Goal: Task Accomplishment & Management: Manage account settings

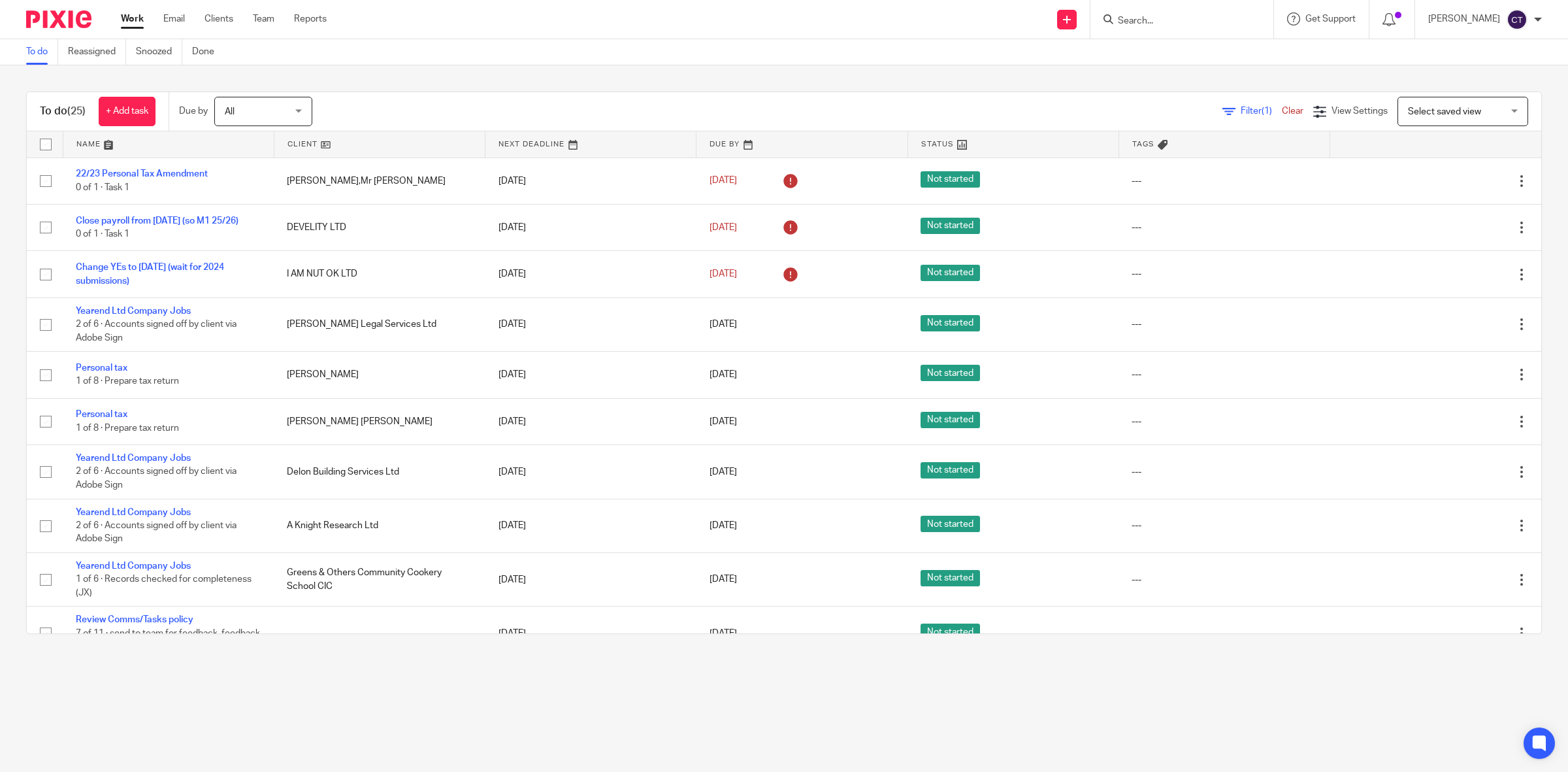
click at [1171, 16] on input "Search" at bounding box center [1175, 21] width 117 height 12
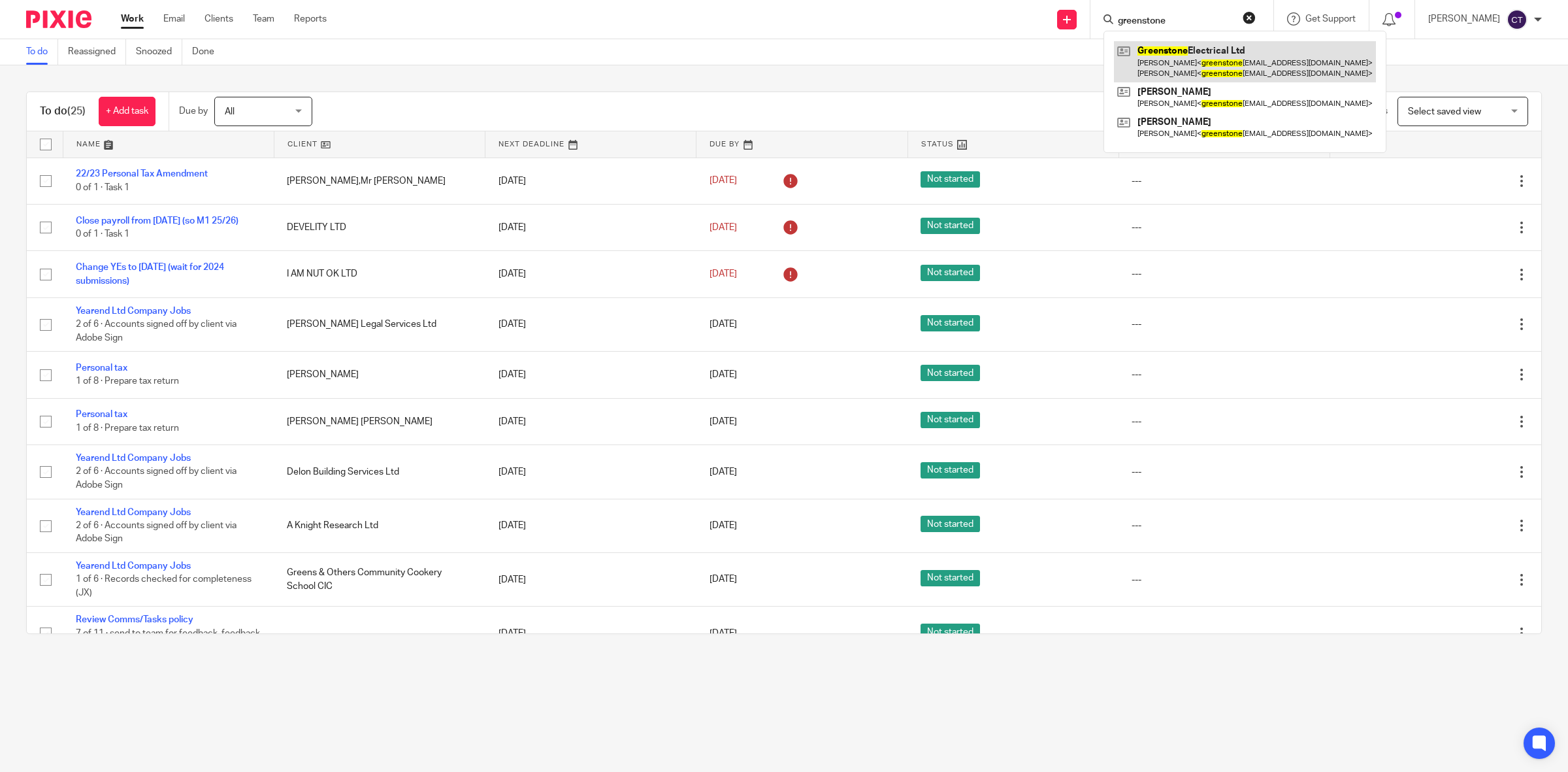
type input "greenstone"
click at [1196, 61] on link at bounding box center [1245, 61] width 262 height 40
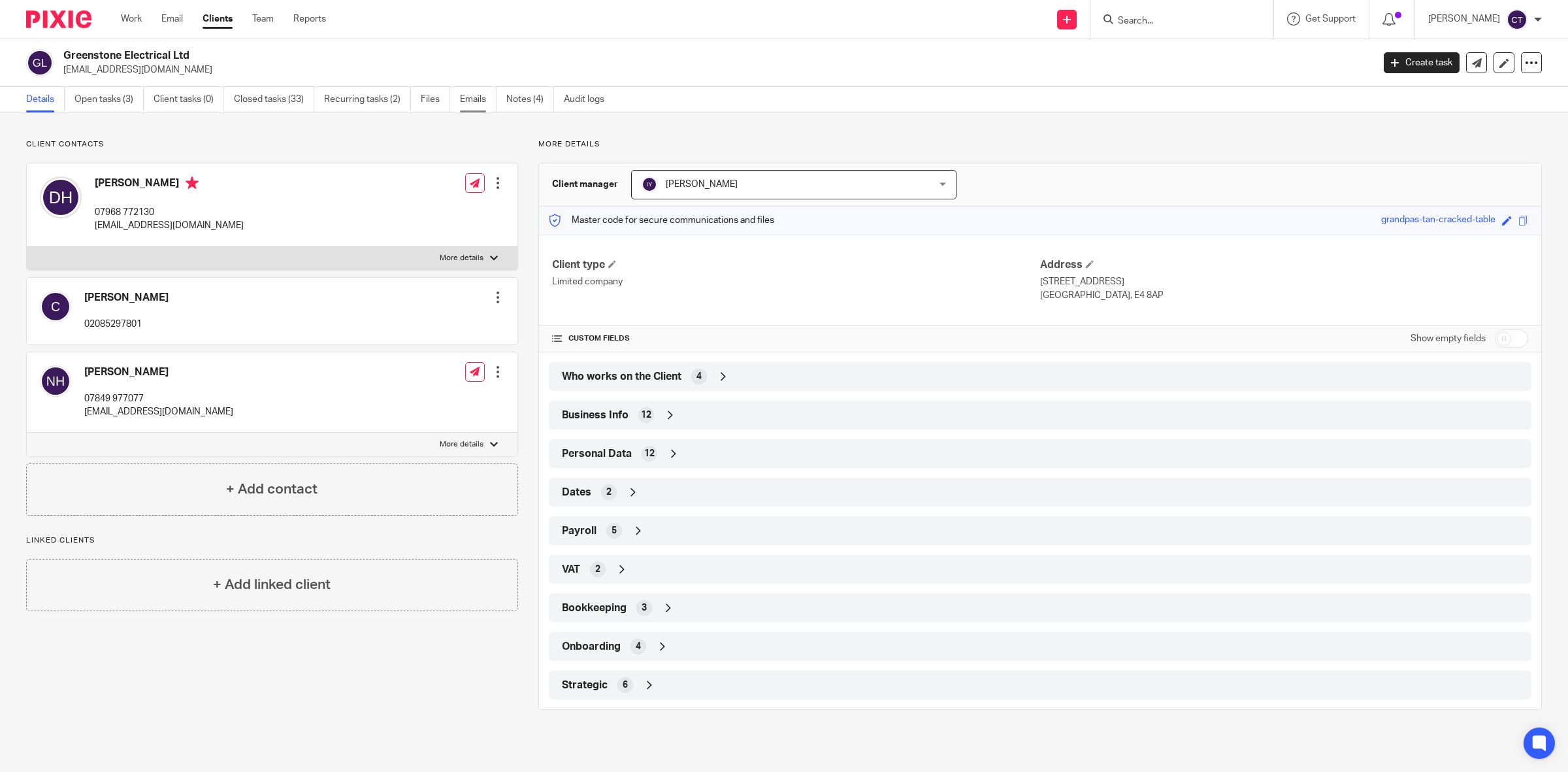
click at [481, 101] on link "Emails" at bounding box center [479, 100] width 36 height 25
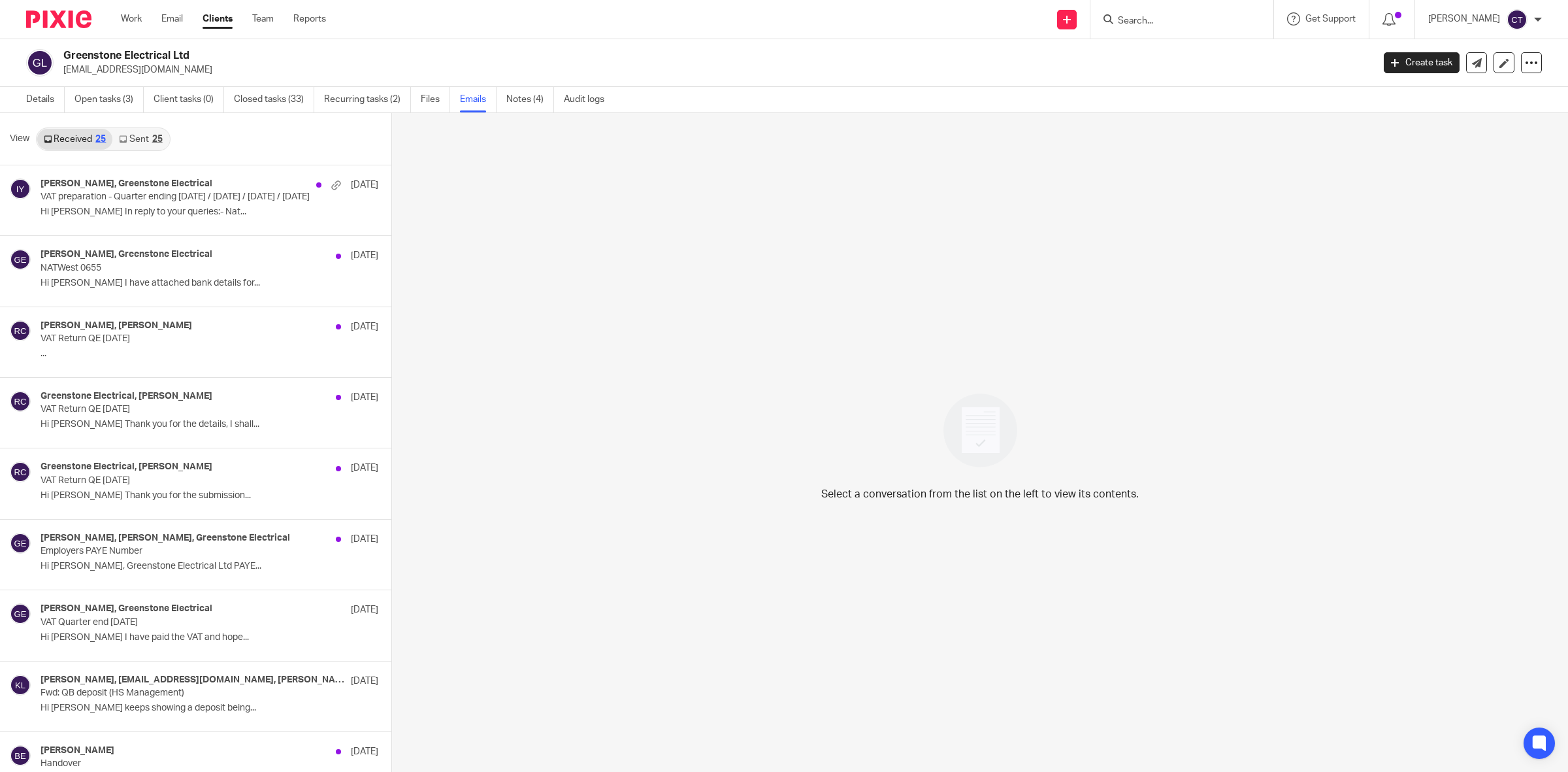
click at [134, 206] on div "Isaac Young, Greenstone Electrical 9 Jul VAT preparation - Quarter ending 31st …" at bounding box center [209, 200] width 338 height 44
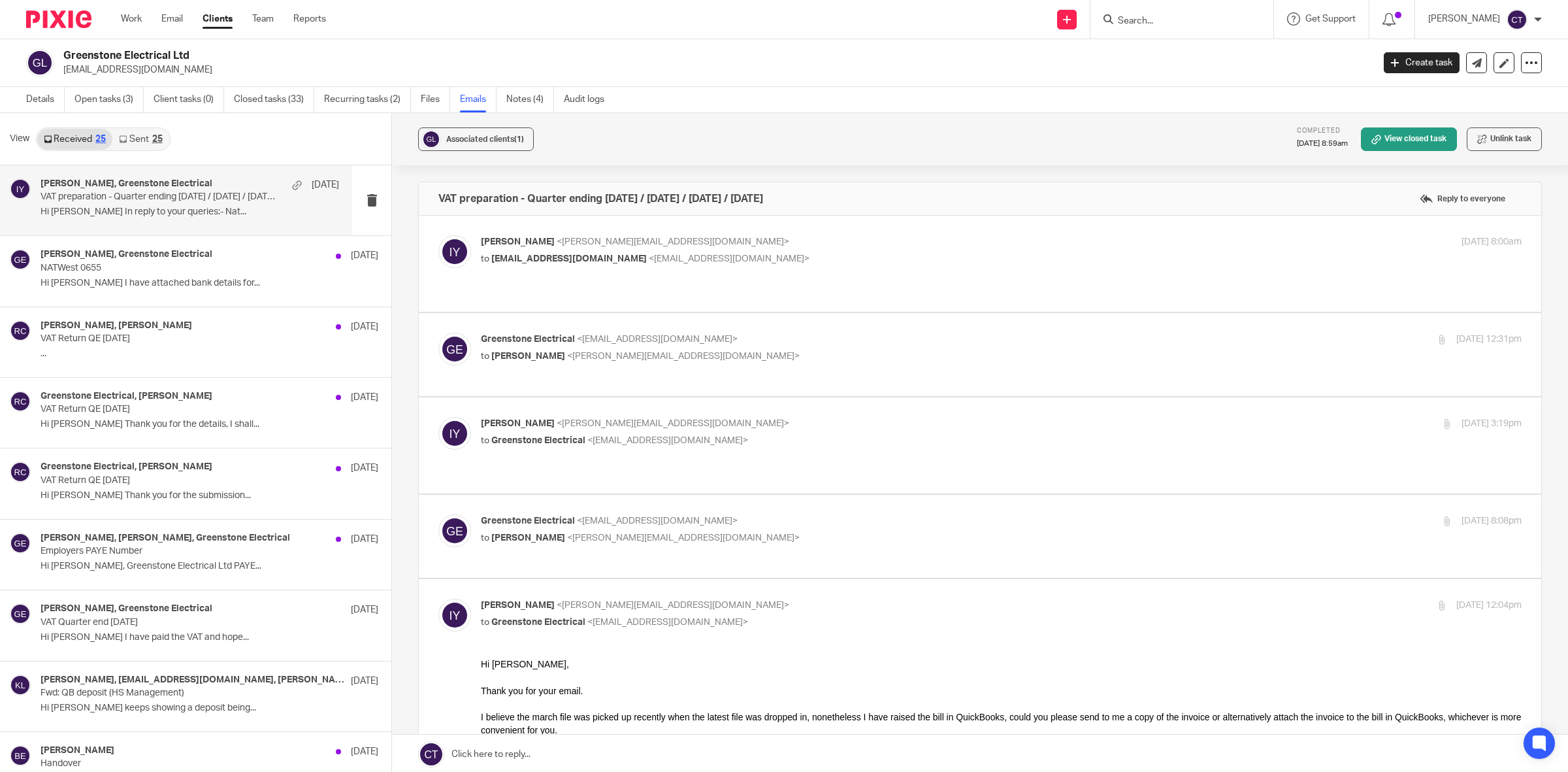
click at [148, 139] on link "Sent 25" at bounding box center [140, 139] width 56 height 21
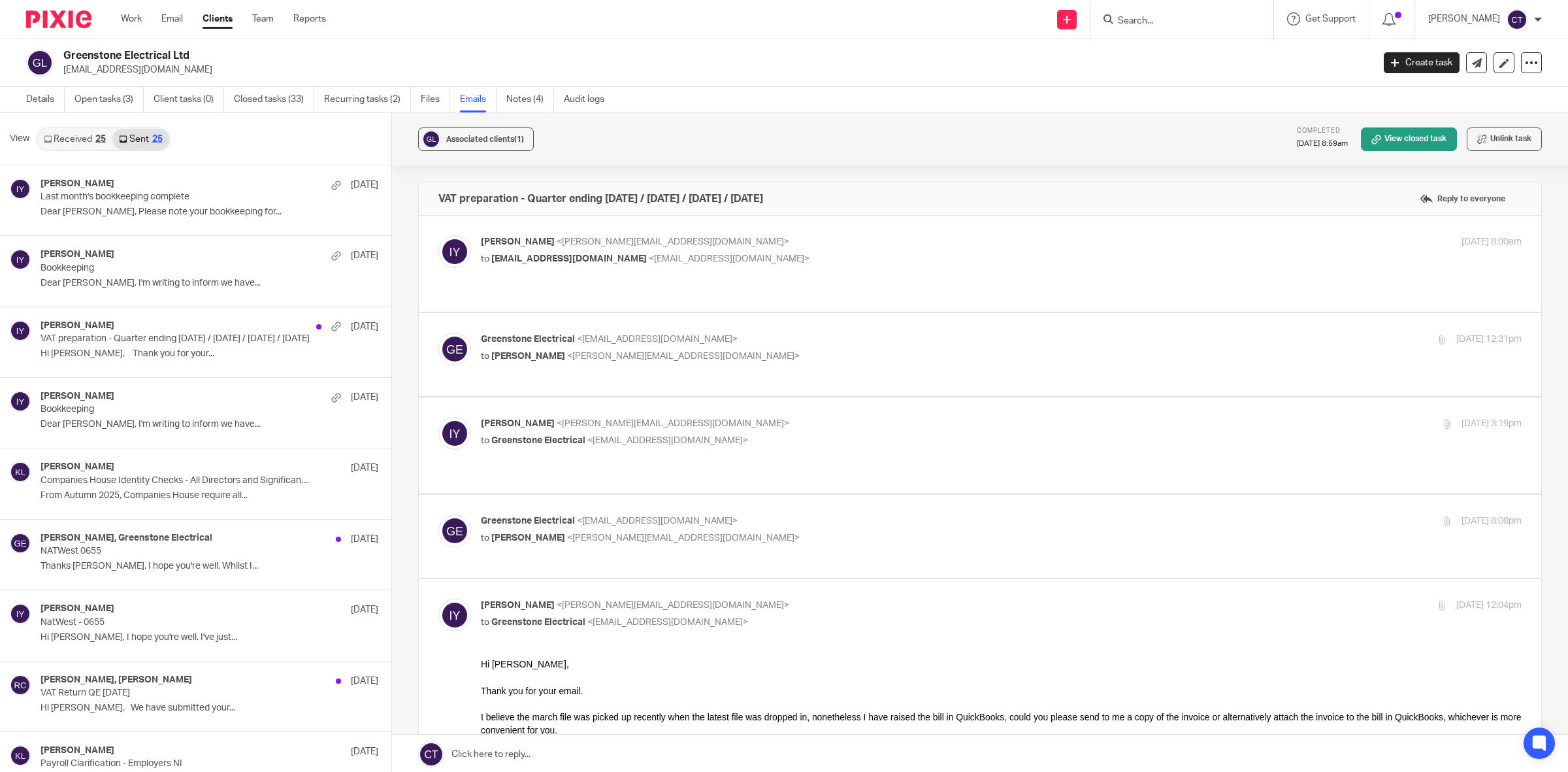
scroll to position [2, 0]
click at [79, 135] on link "Received 25" at bounding box center [74, 137] width 75 height 21
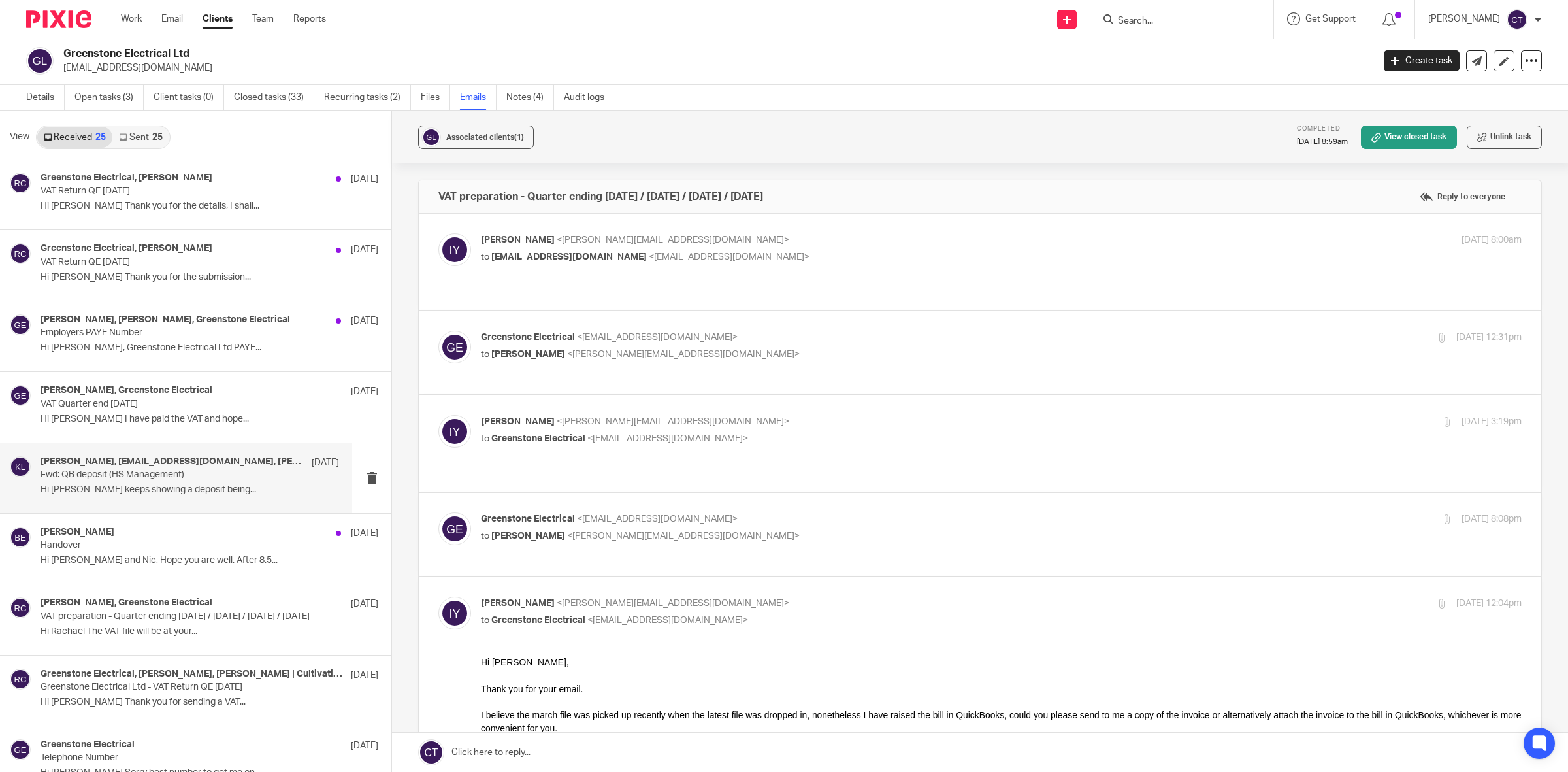
scroll to position [245, 0]
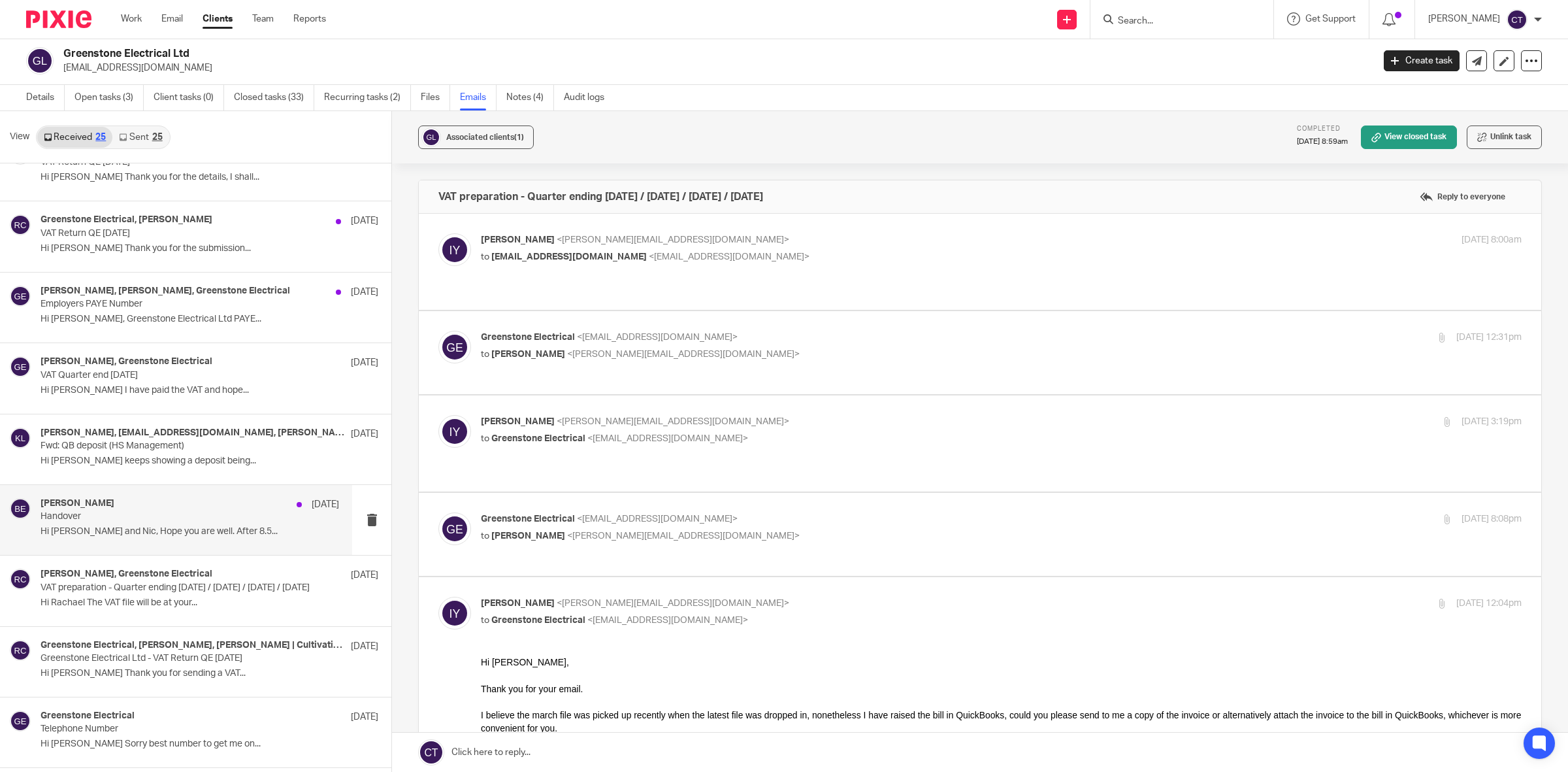
click at [193, 528] on p "Hi Dan and Nic, Hope you are well. After 8.5..." at bounding box center [189, 532] width 299 height 11
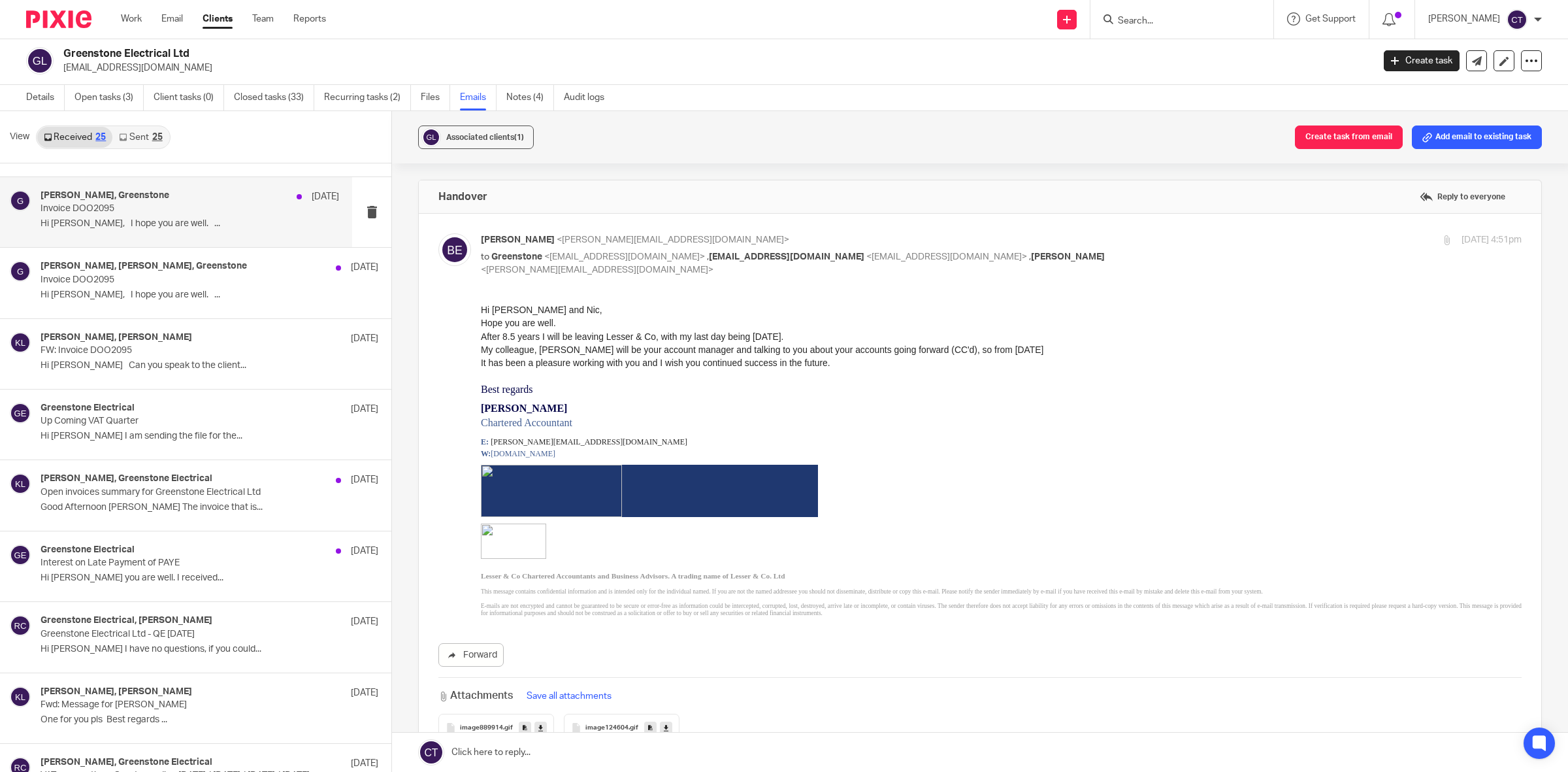
scroll to position [980, 0]
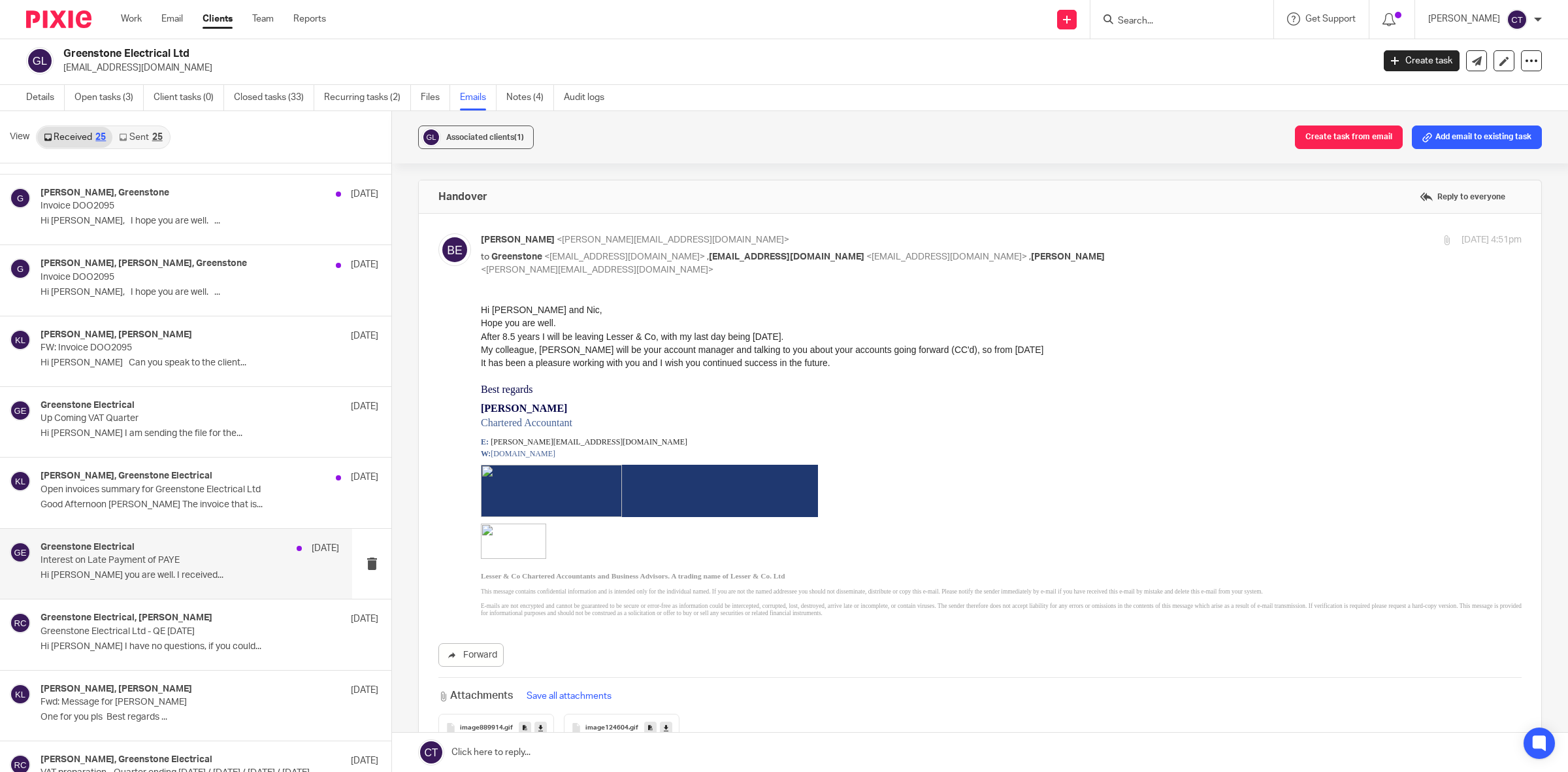
click at [151, 560] on p "Interest on Late Payment of PAYE" at bounding box center [160, 560] width 239 height 11
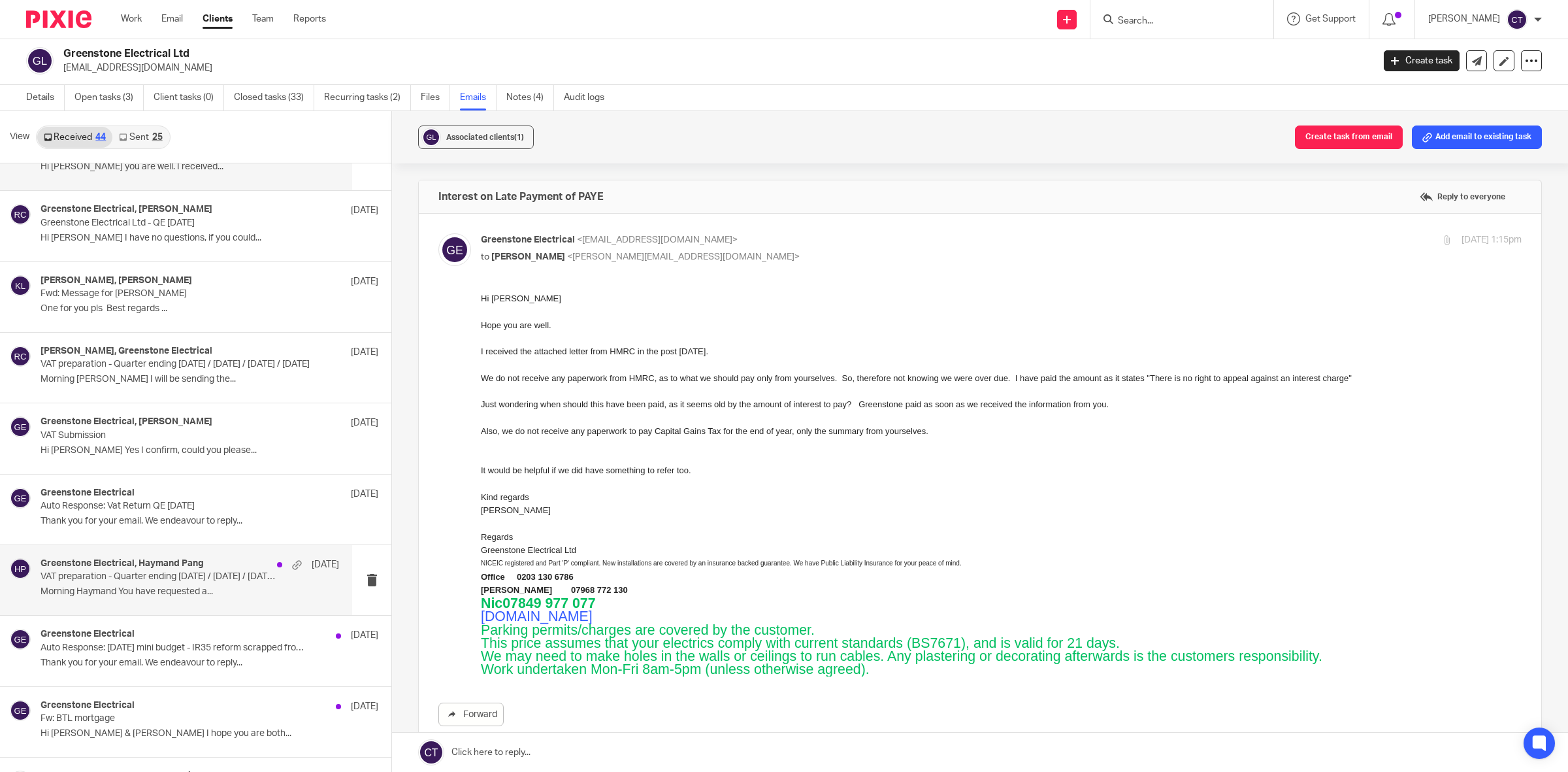
scroll to position [1471, 0]
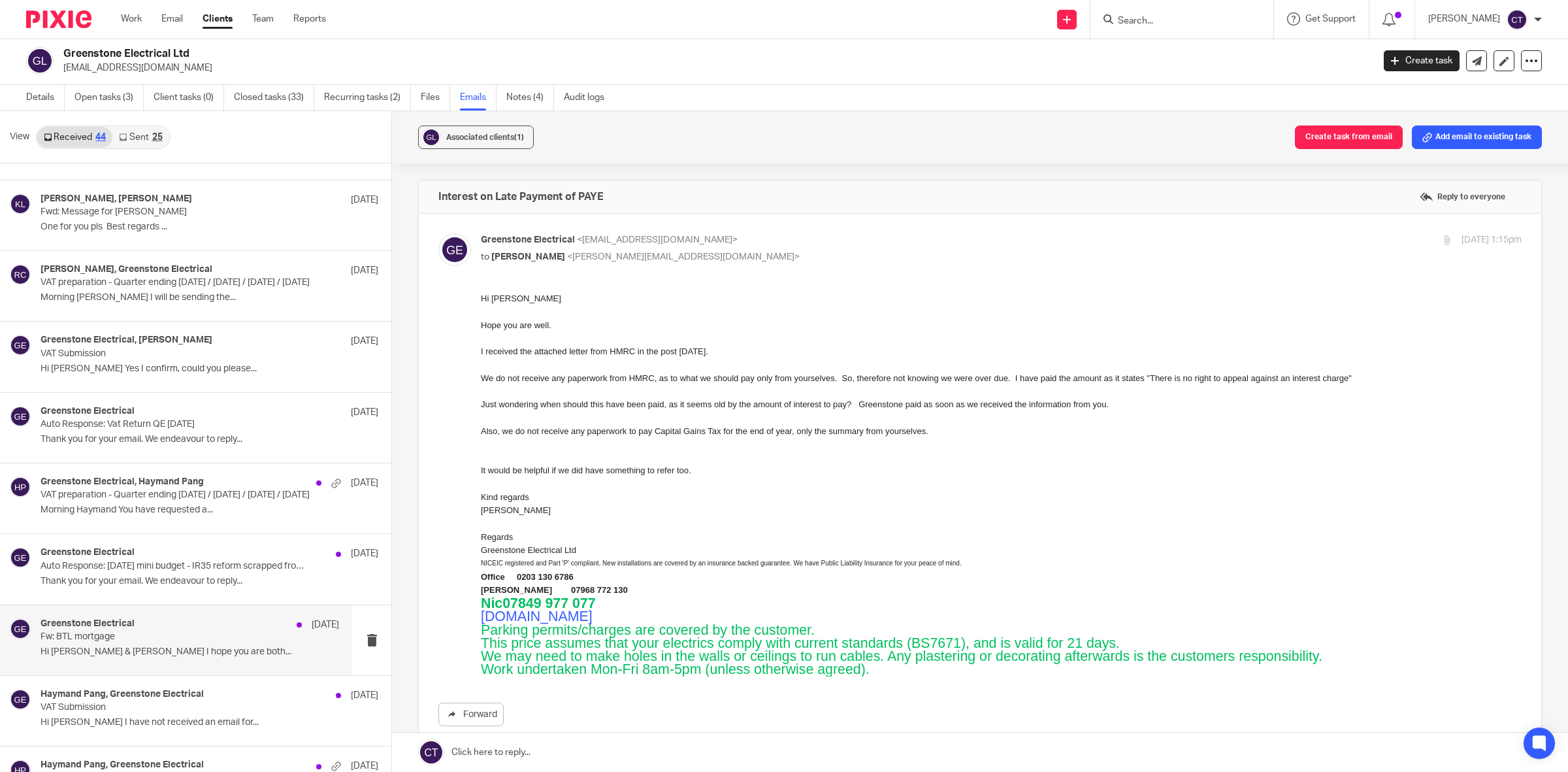
click at [195, 641] on p "Fw: BTL mortgage" at bounding box center [160, 637] width 239 height 11
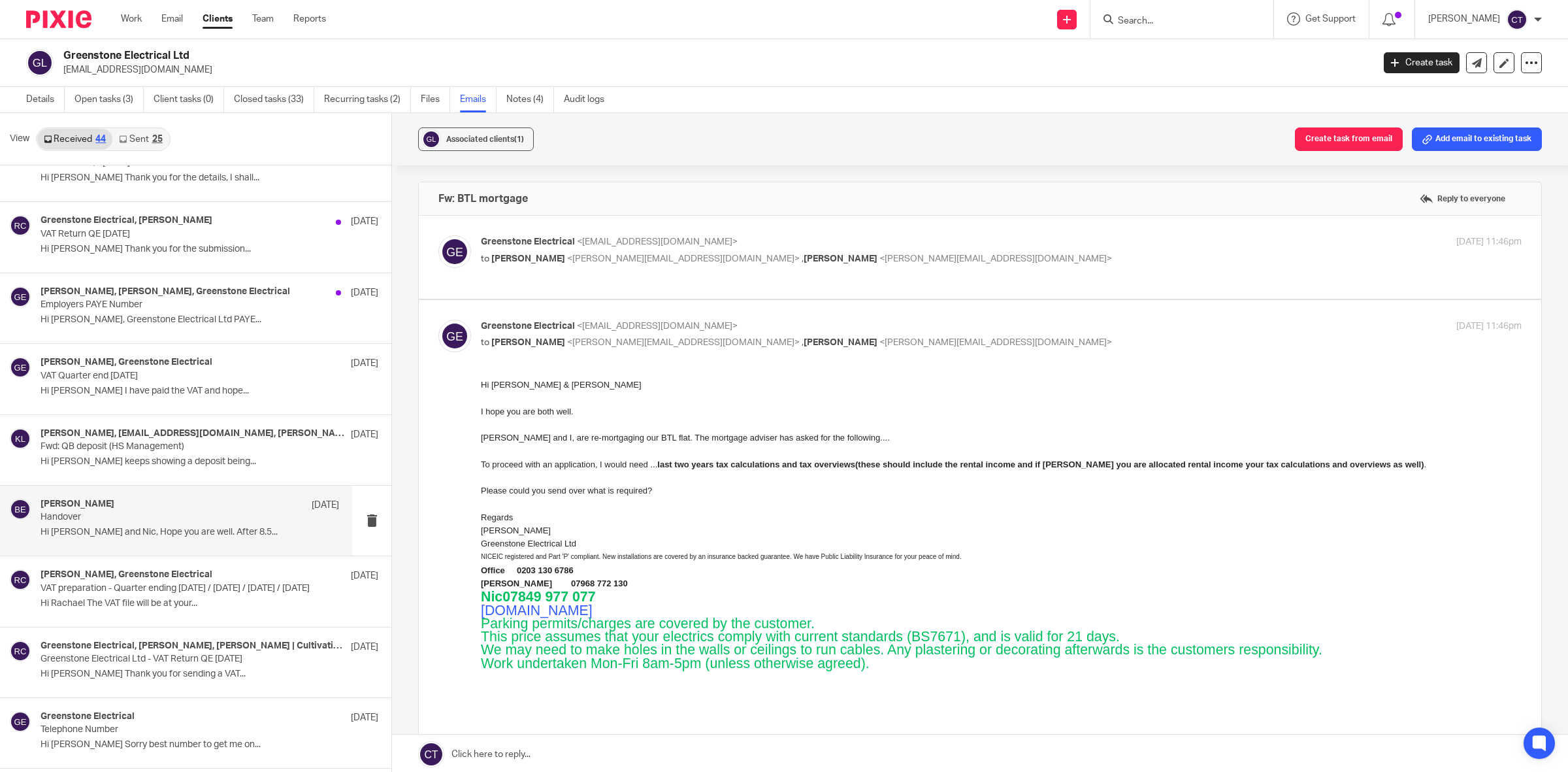
scroll to position [245, 0]
drag, startPoint x: 723, startPoint y: 242, endPoint x: 580, endPoint y: 247, distance: 143.1
click at [580, 247] on p "Greenstone Electrical <greenstoneelectrical@yahoo.co.uk>" at bounding box center [828, 242] width 694 height 13
copy span "greenstoneelectrical@yahoo.co.uk"
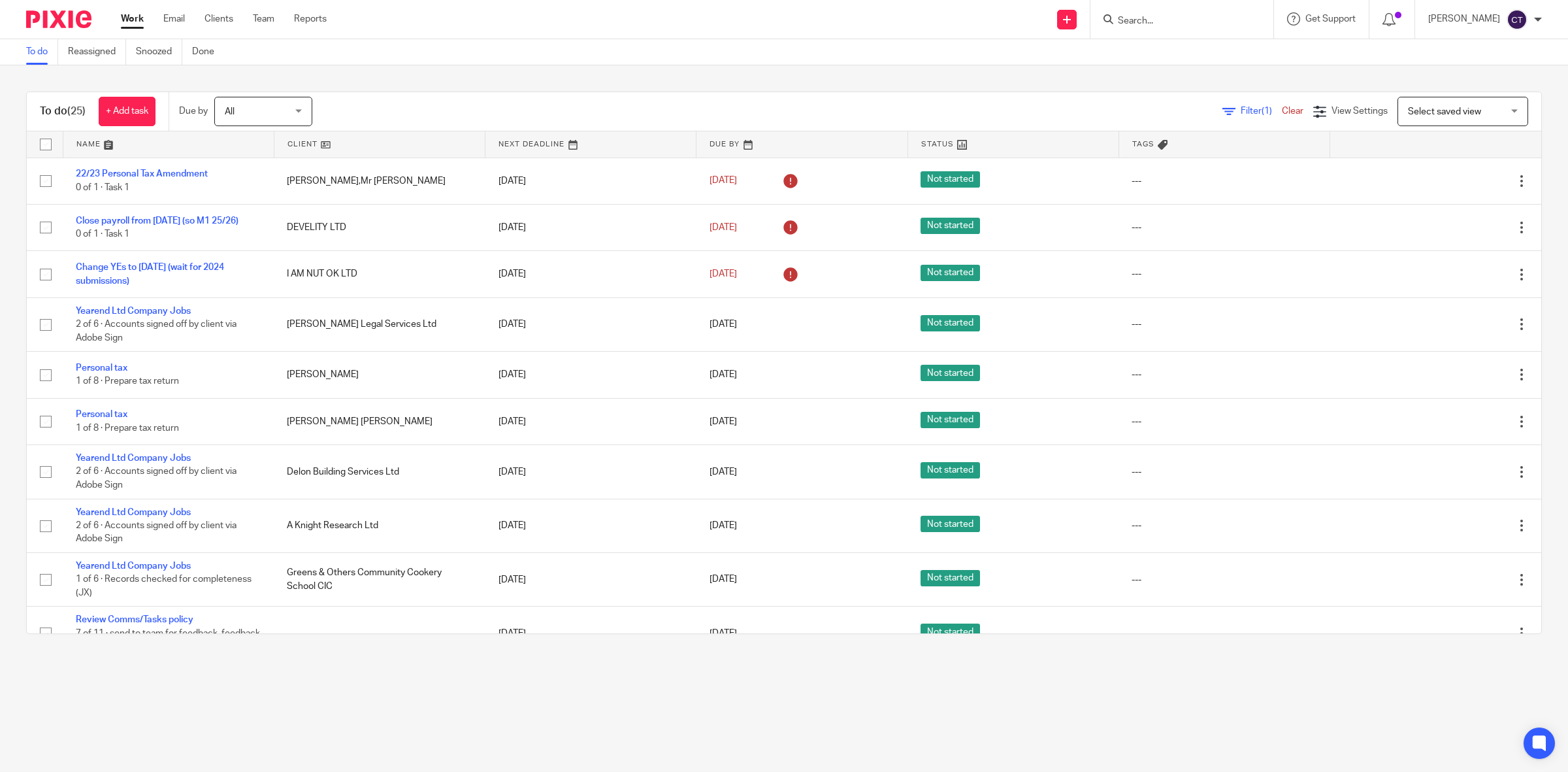
click at [1158, 21] on input "Search" at bounding box center [1175, 21] width 117 height 12
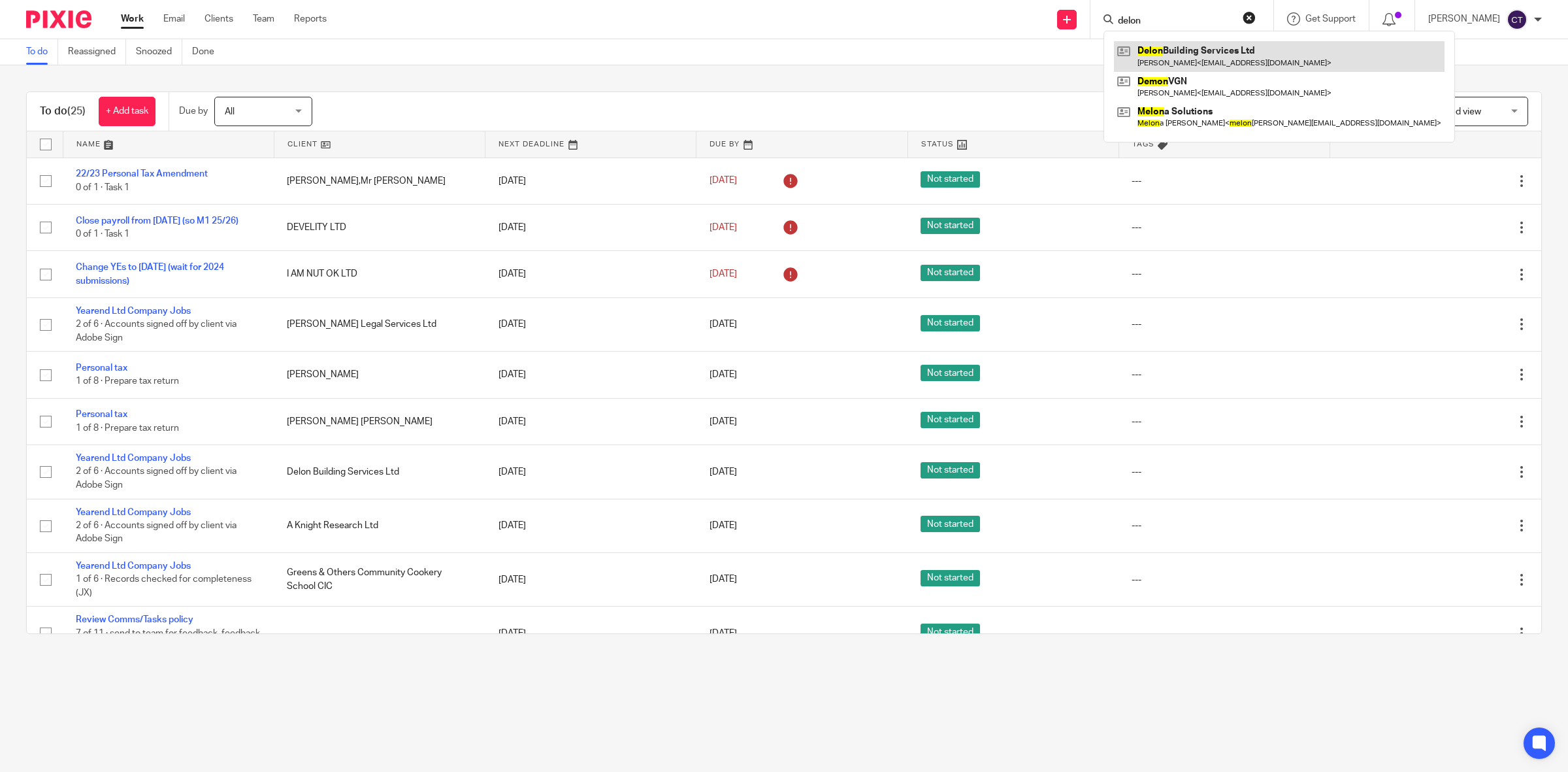
type input "delon"
click at [1207, 54] on link at bounding box center [1279, 56] width 330 height 30
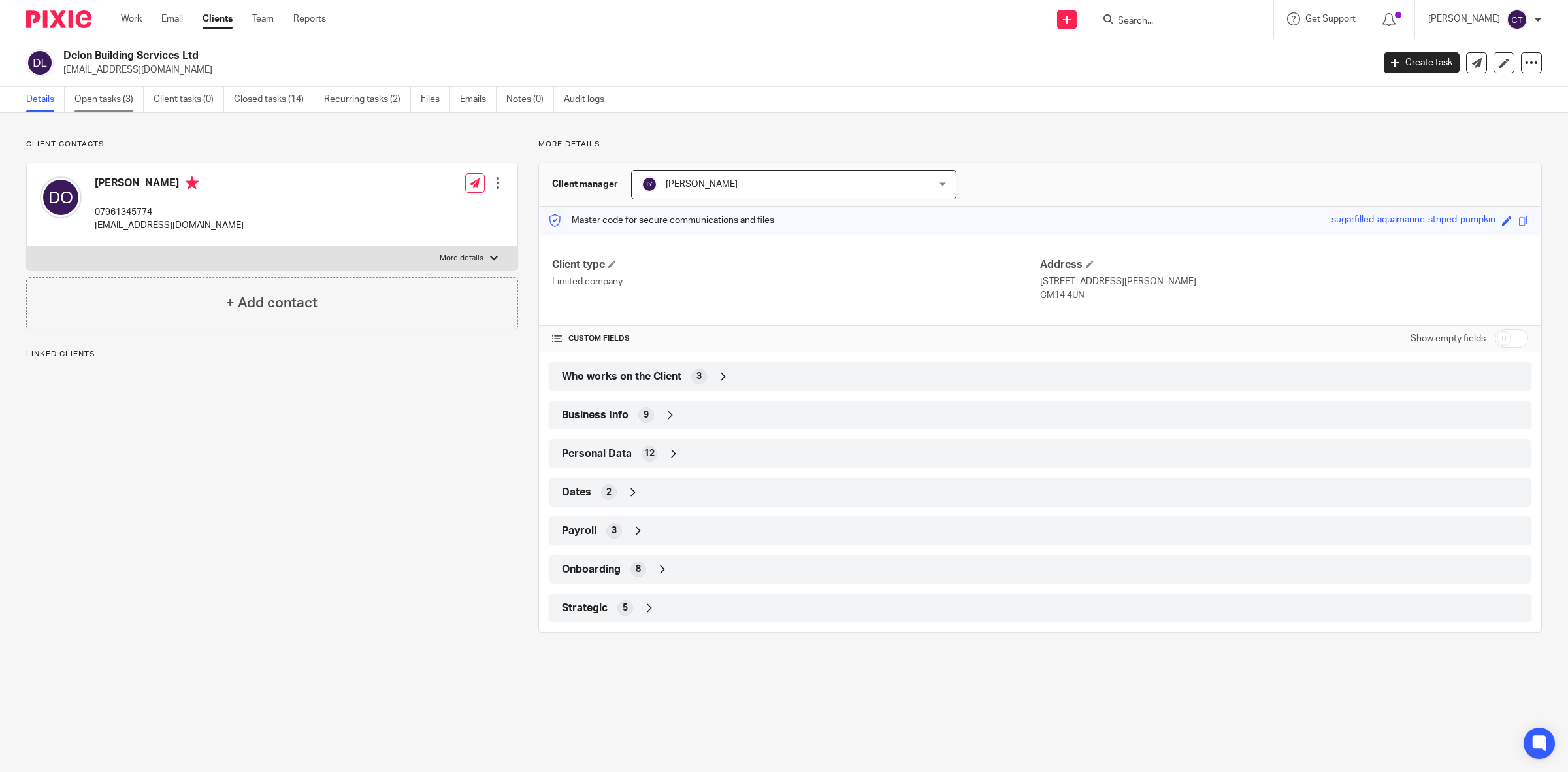
click at [98, 105] on link "Open tasks (3)" at bounding box center [109, 100] width 69 height 25
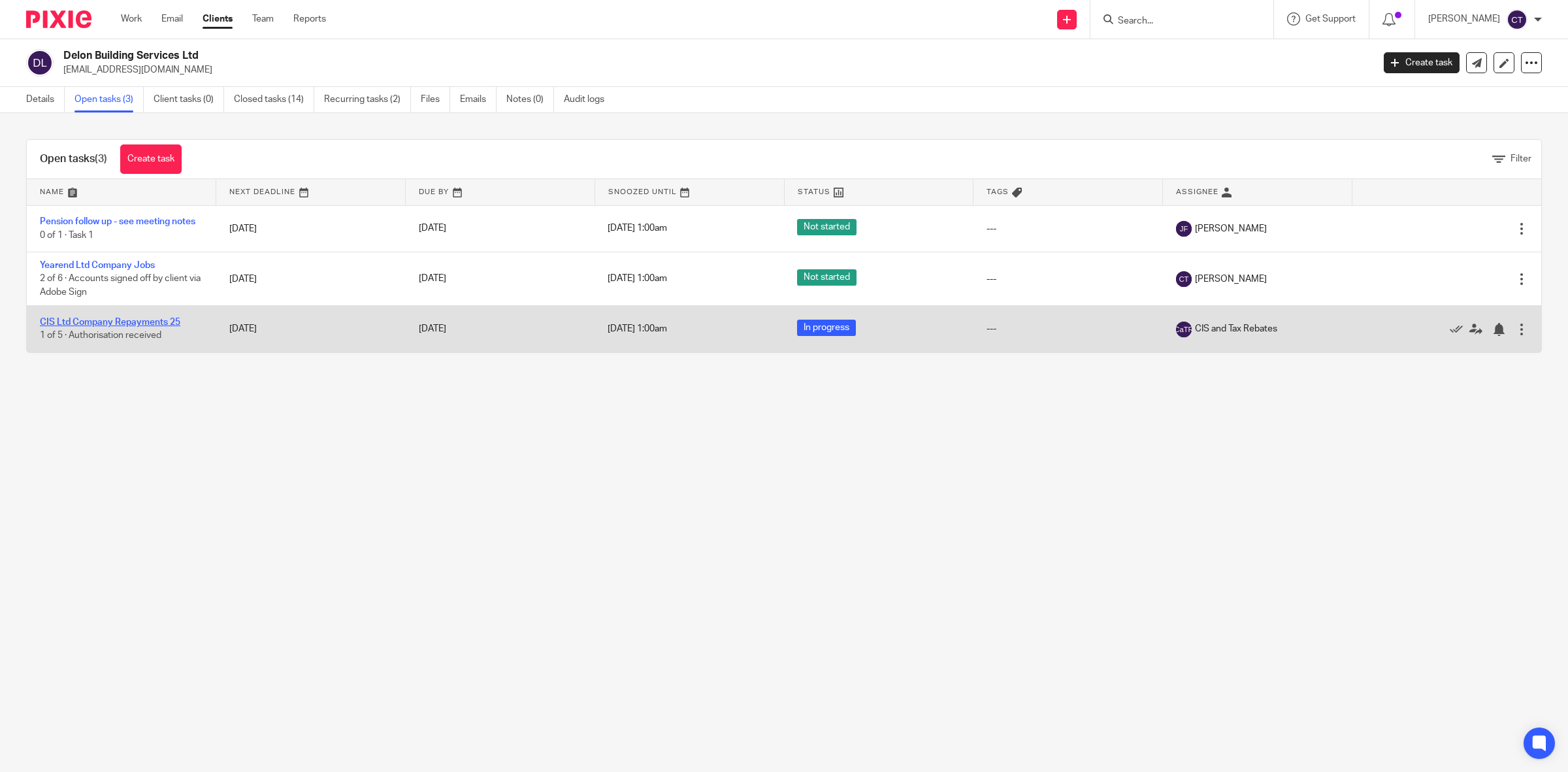
click at [148, 321] on link "CIS Ltd Company Repayments 25" at bounding box center [109, 323] width 140 height 10
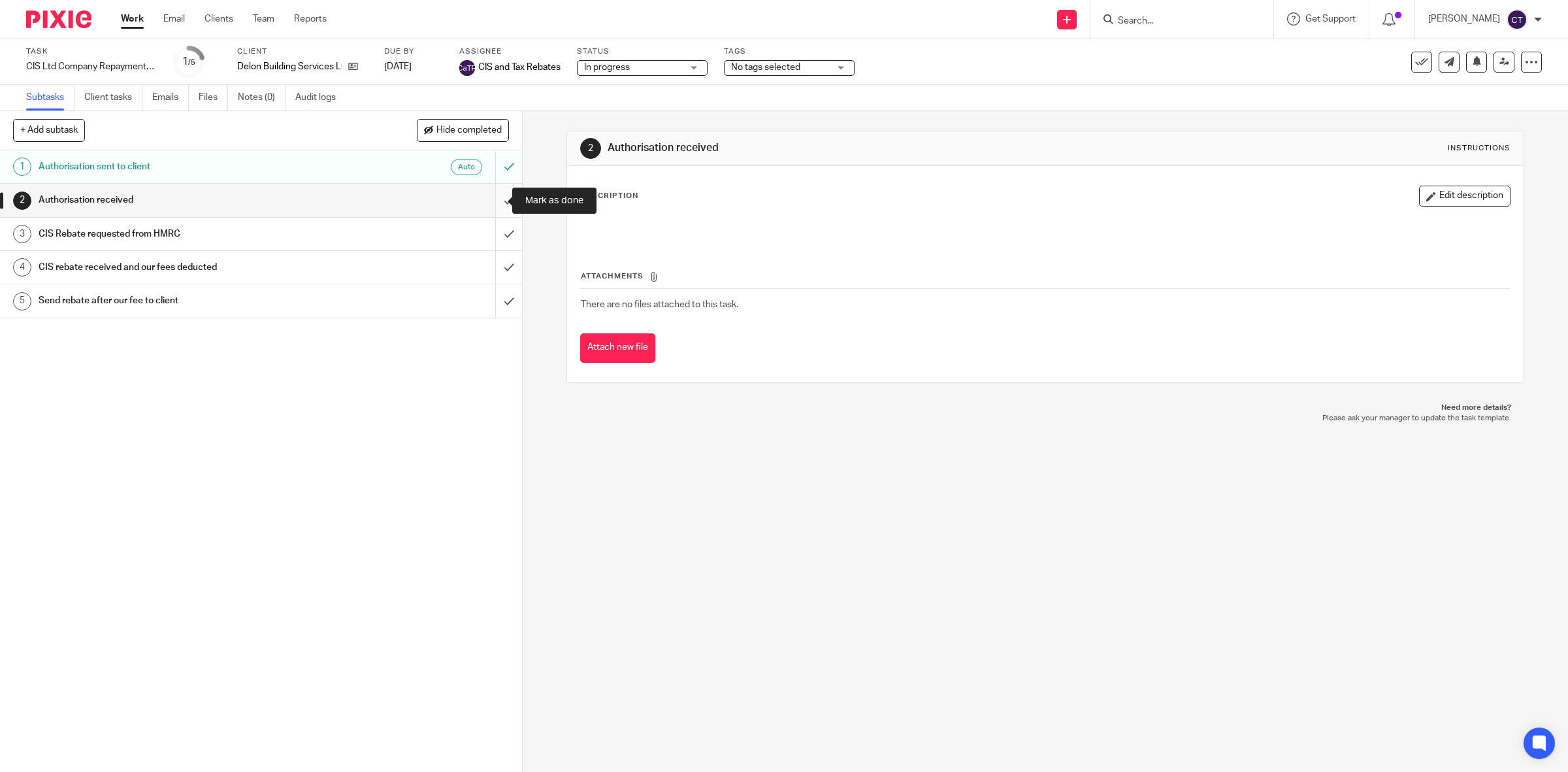
click at [489, 197] on input "submit" at bounding box center [261, 200] width 522 height 32
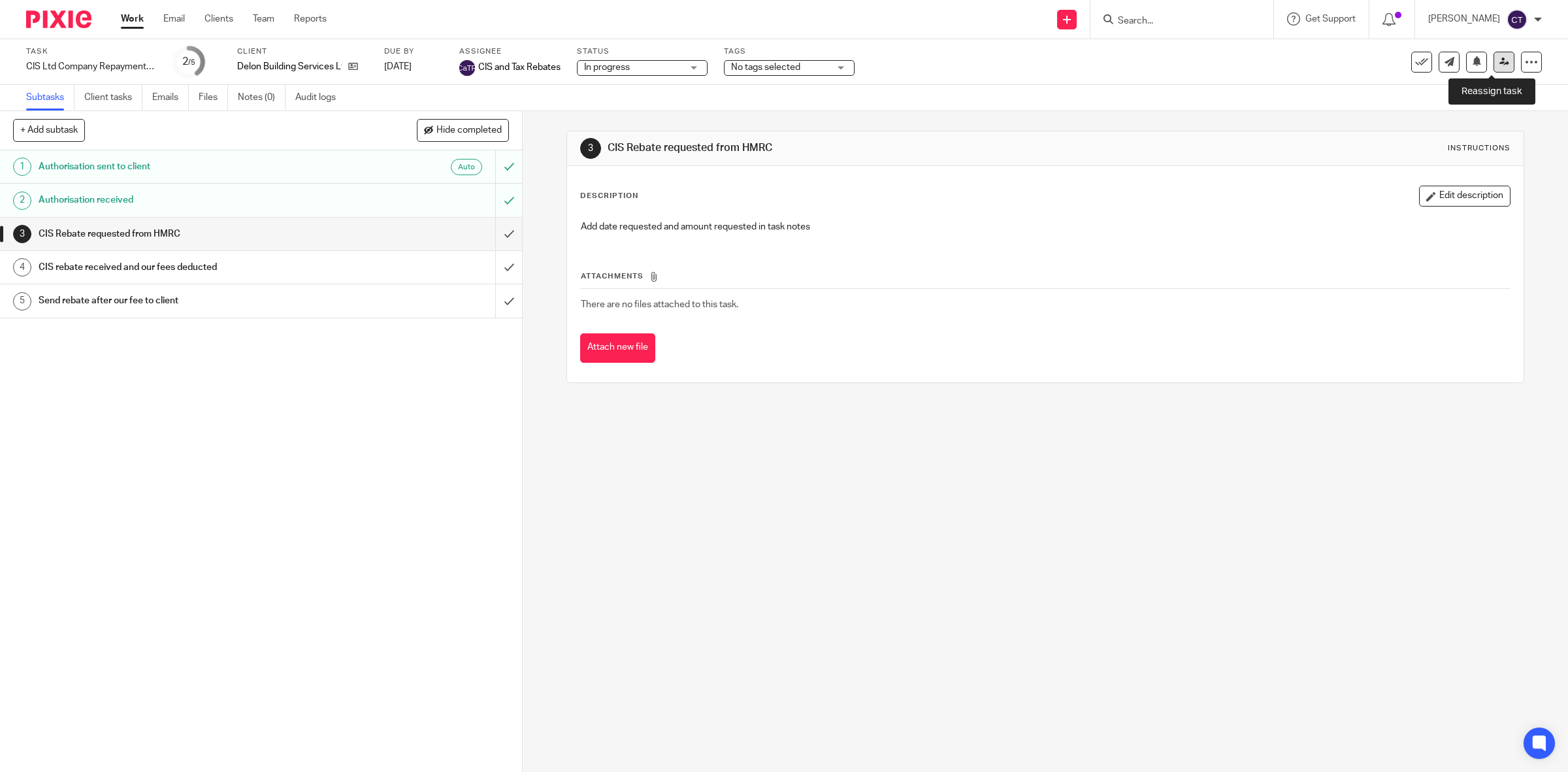
click at [1497, 62] on link at bounding box center [1504, 62] width 21 height 21
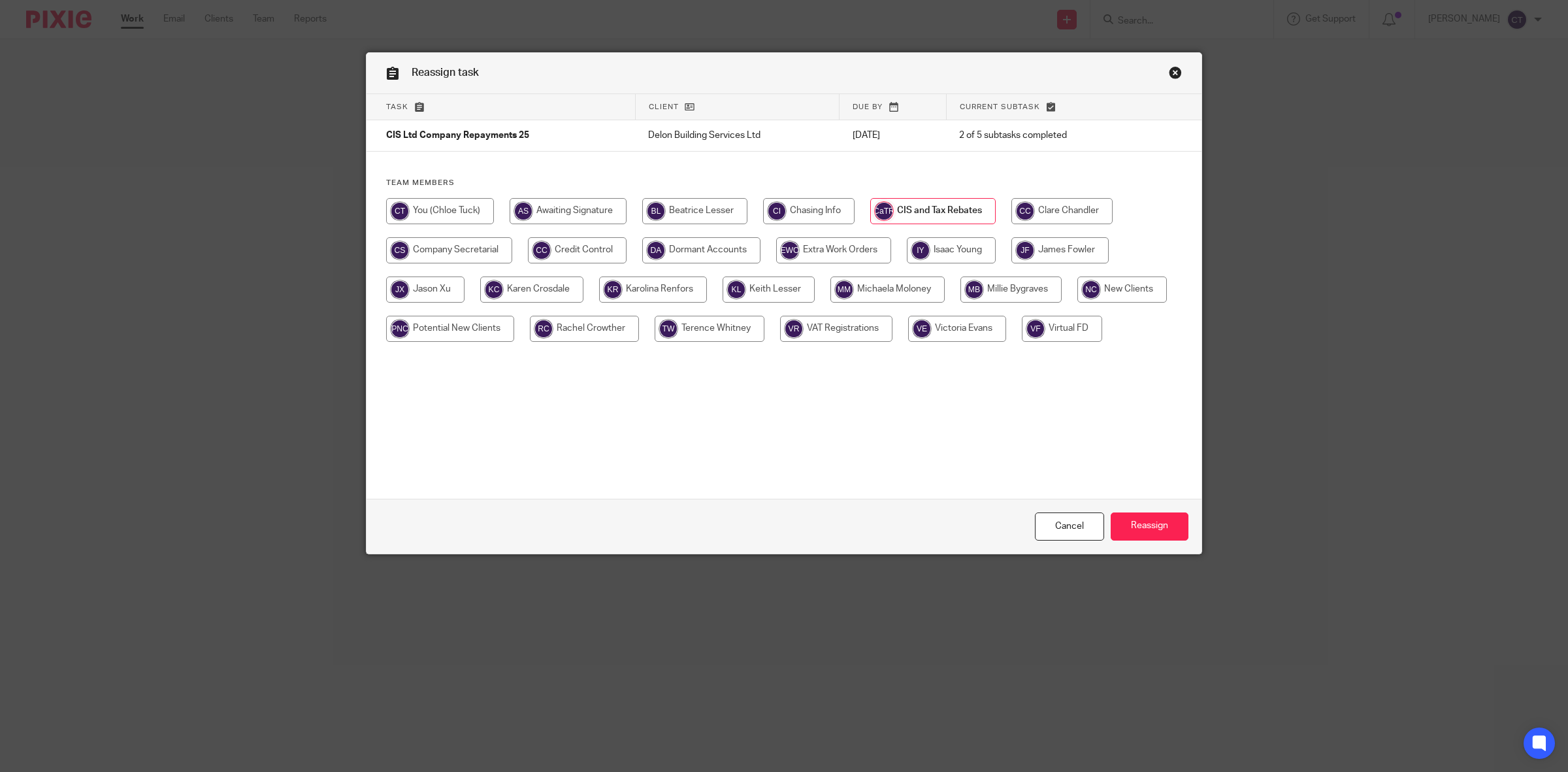
click at [445, 200] on input "radio" at bounding box center [440, 211] width 108 height 26
radio input "true"
click at [1164, 526] on input "Reassign" at bounding box center [1150, 526] width 78 height 28
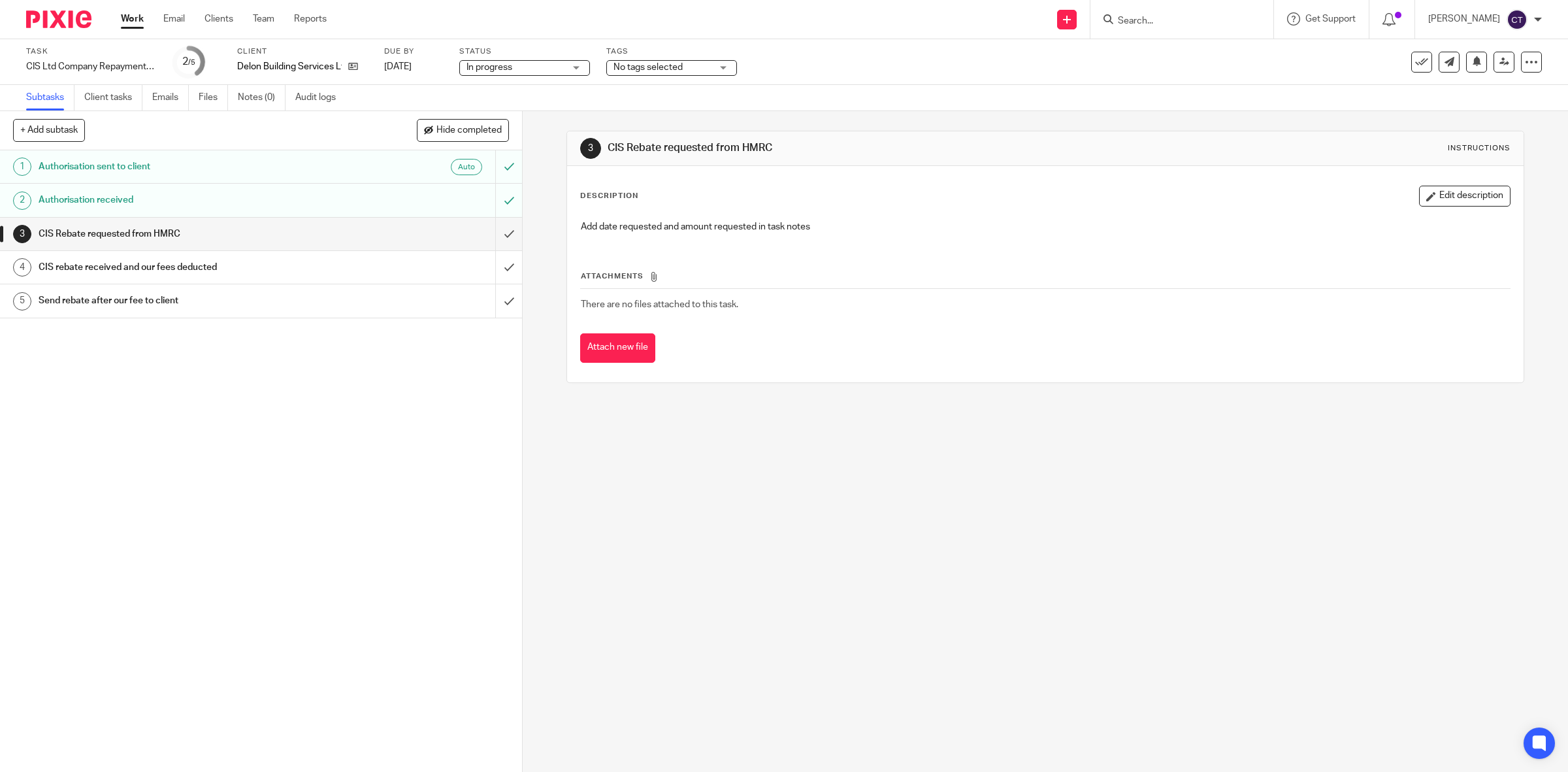
click at [129, 15] on link "Work" at bounding box center [132, 19] width 23 height 13
